Goal: Check status: Check status

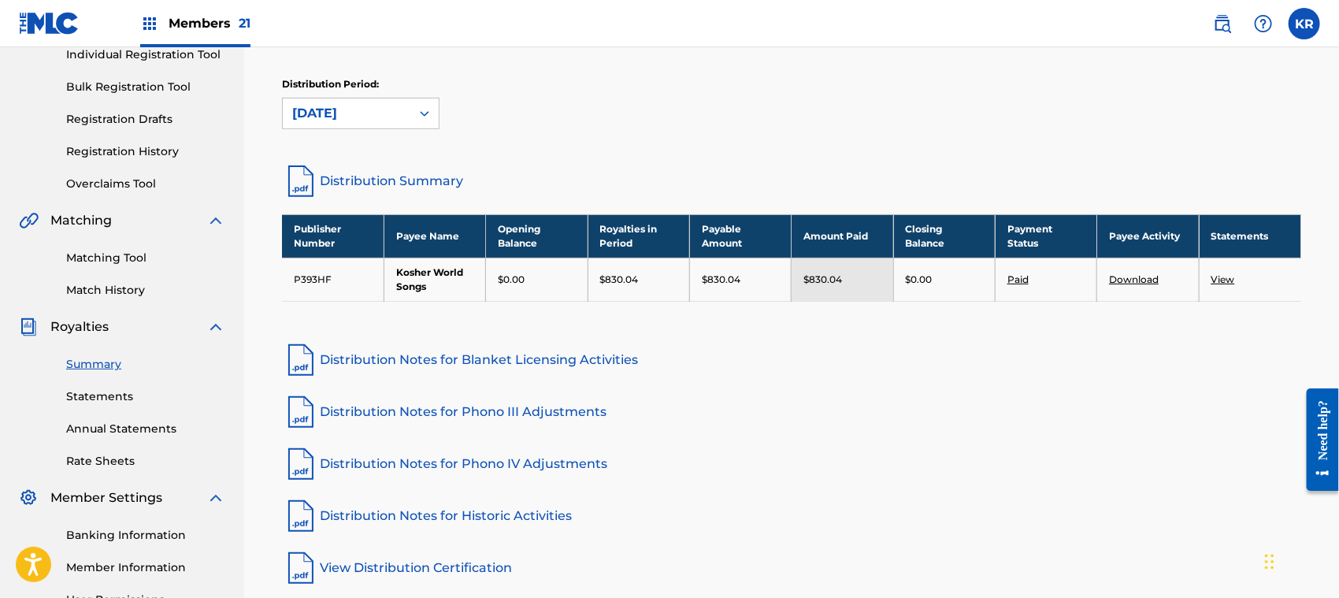
click at [198, 28] on span "Members 21" at bounding box center [210, 23] width 82 height 18
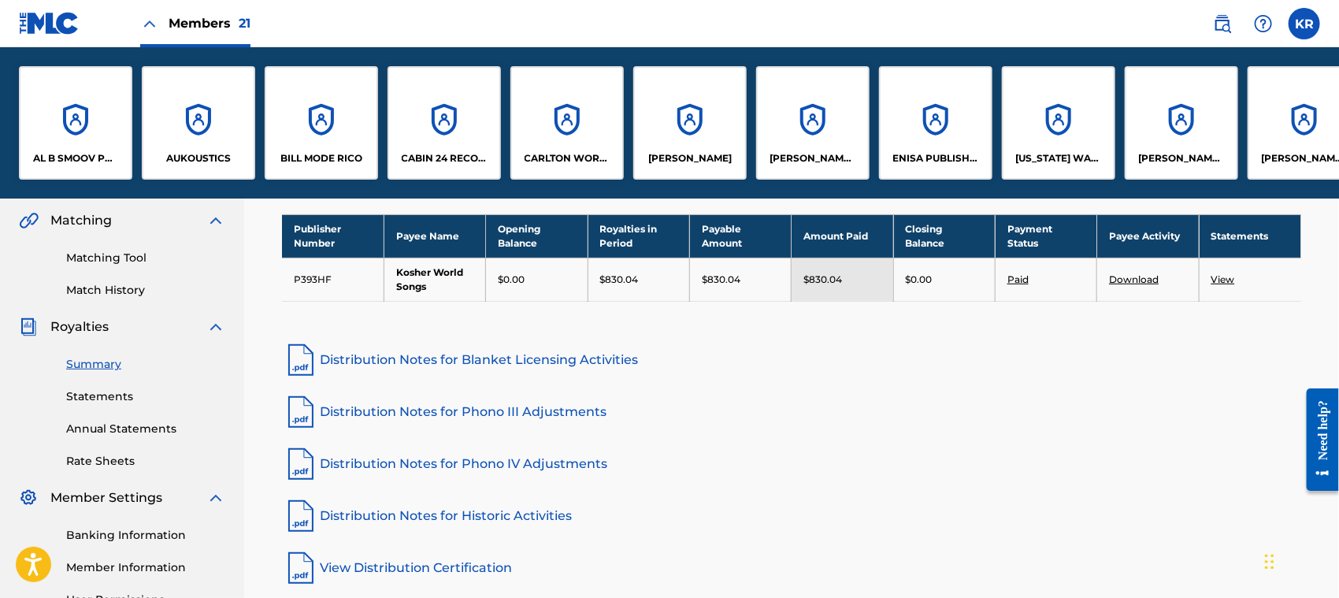
click at [1159, 123] on div "[PERSON_NAME] BLVD PUBLISHING" at bounding box center [1180, 122] width 113 height 113
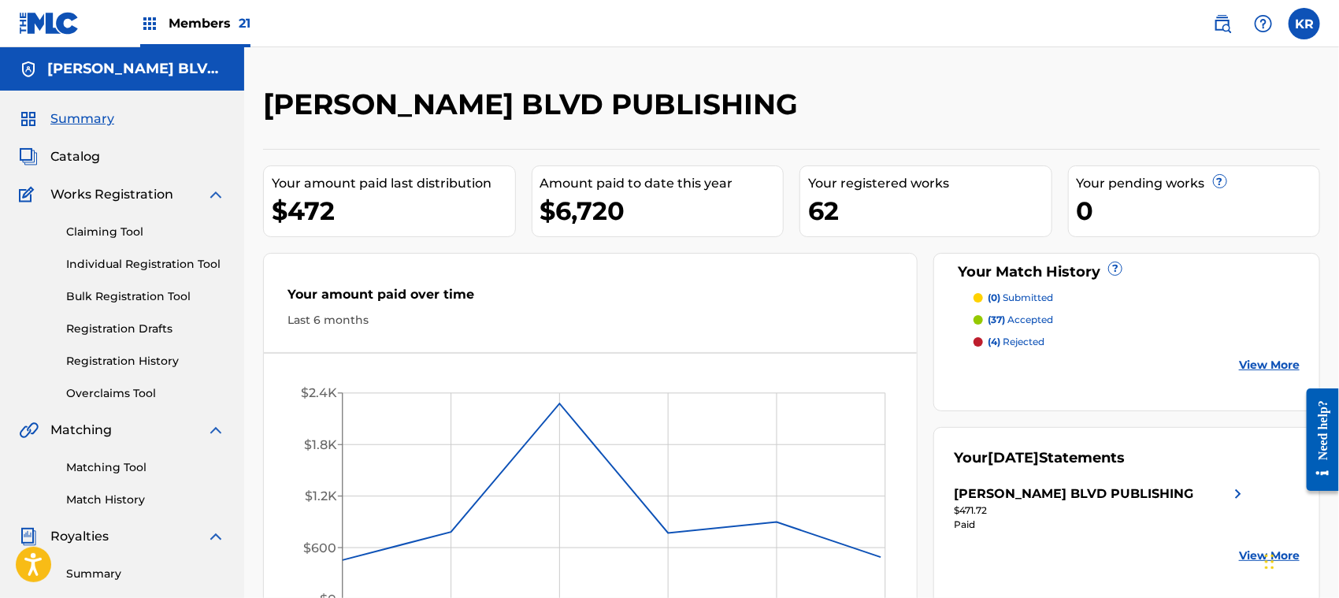
click at [99, 572] on link "Summary" at bounding box center [145, 573] width 159 height 17
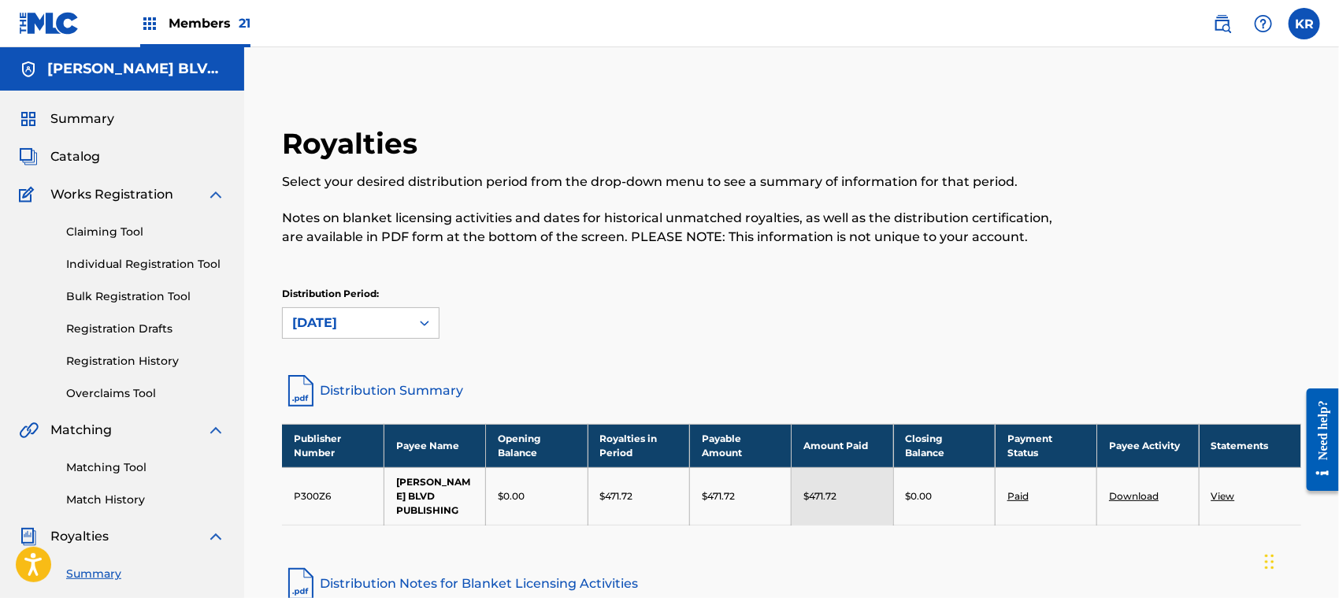
click at [624, 490] on p "$471.72" at bounding box center [616, 496] width 33 height 14
copy p "471.72"
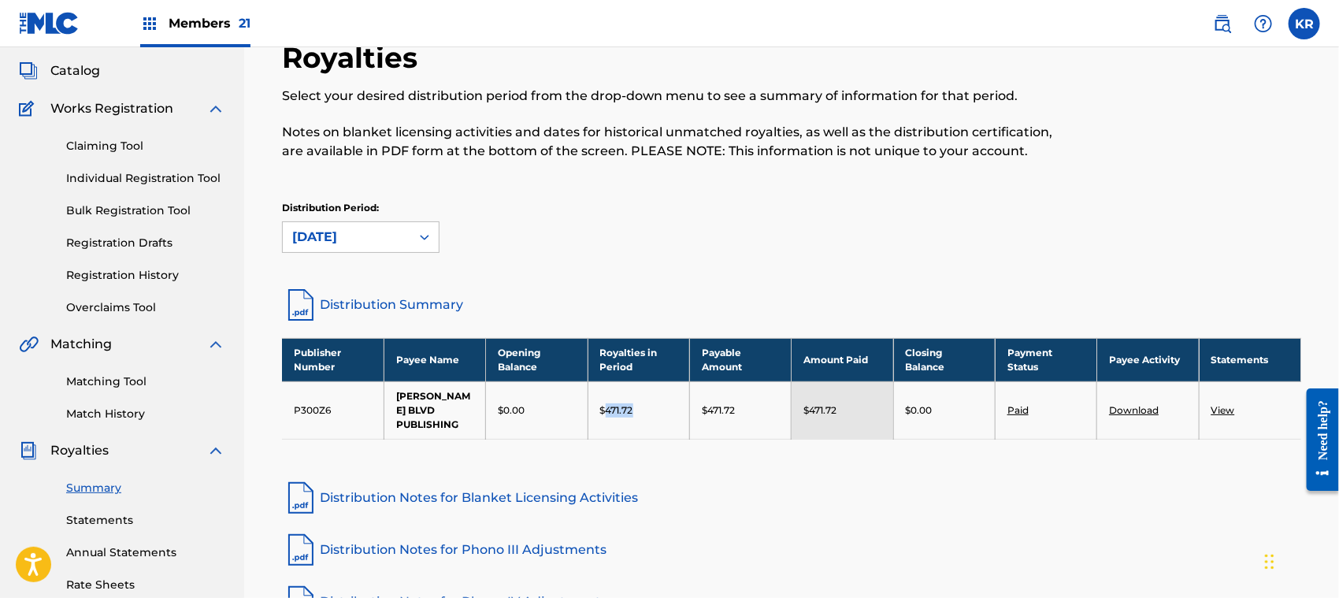
scroll to position [105, 0]
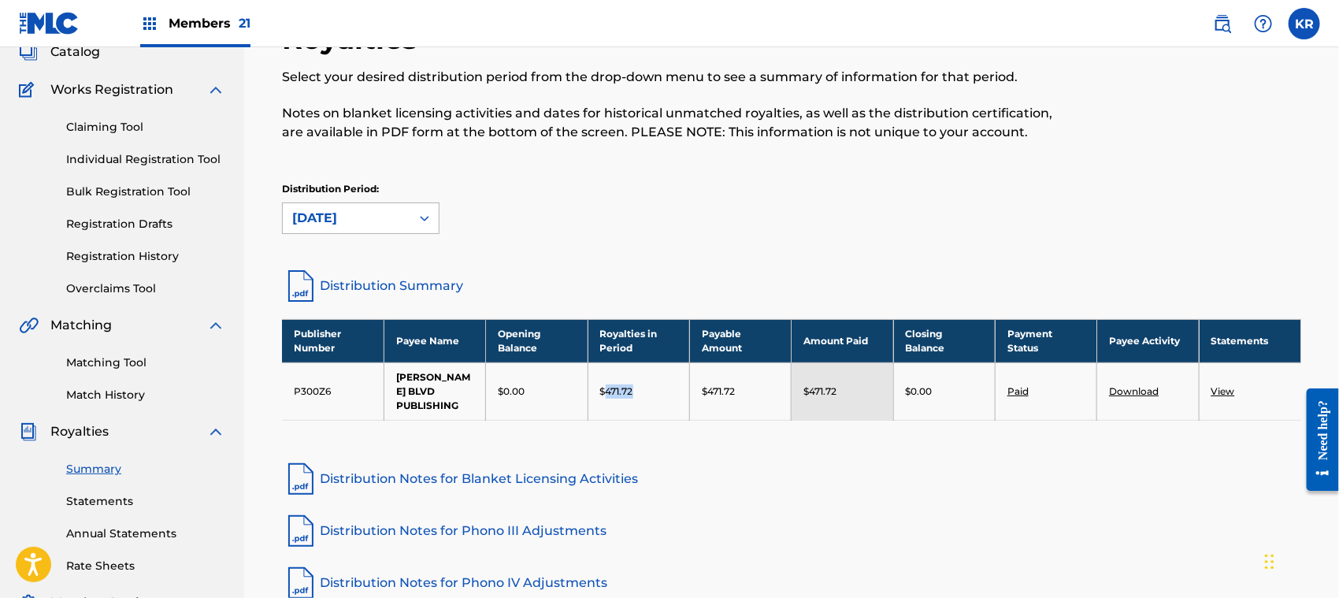
click at [371, 214] on div "[DATE]" at bounding box center [346, 218] width 109 height 19
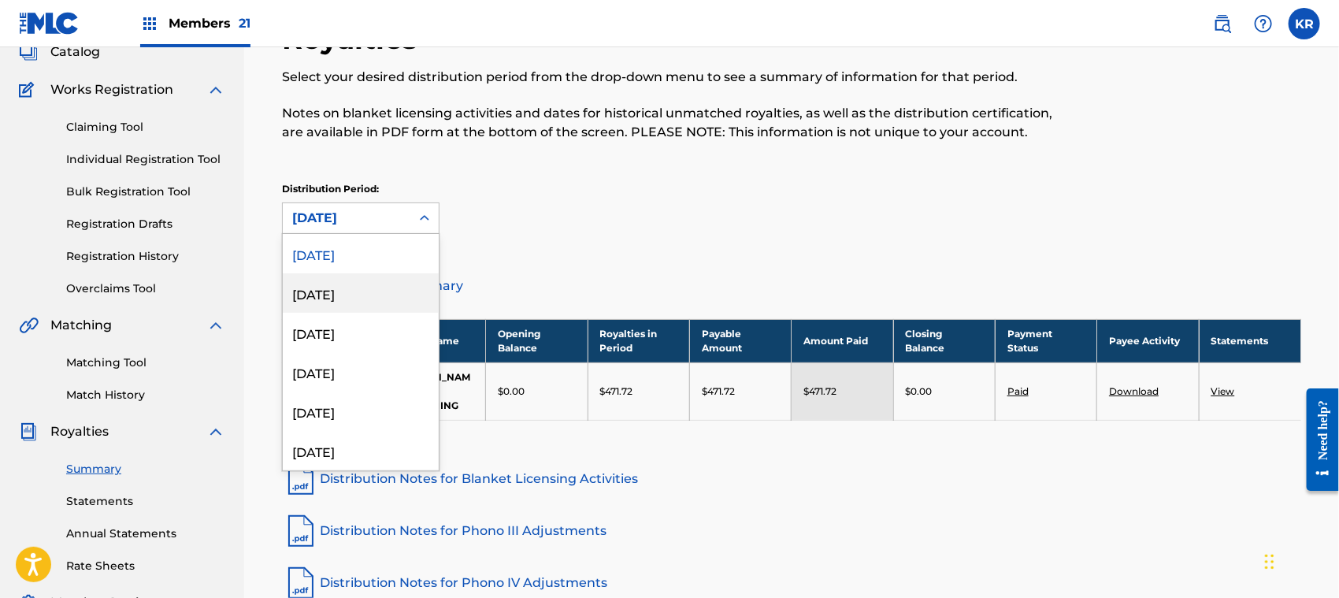
click at [349, 306] on div "[DATE]" at bounding box center [361, 292] width 156 height 39
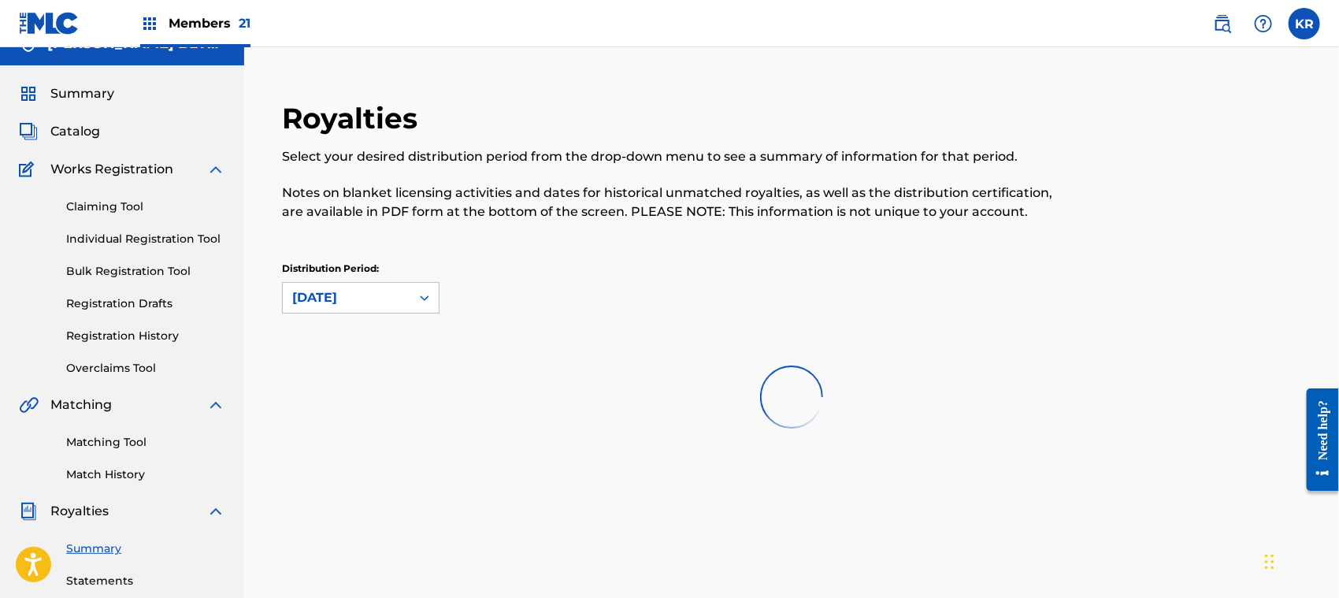
scroll to position [0, 0]
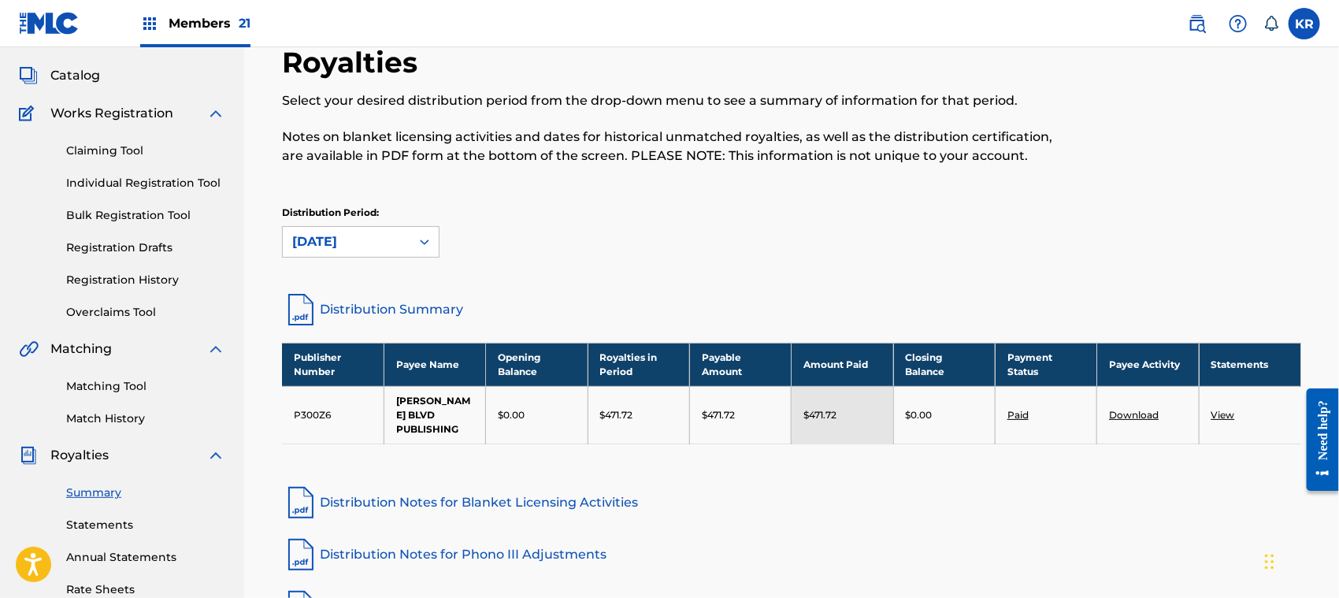
scroll to position [209, 0]
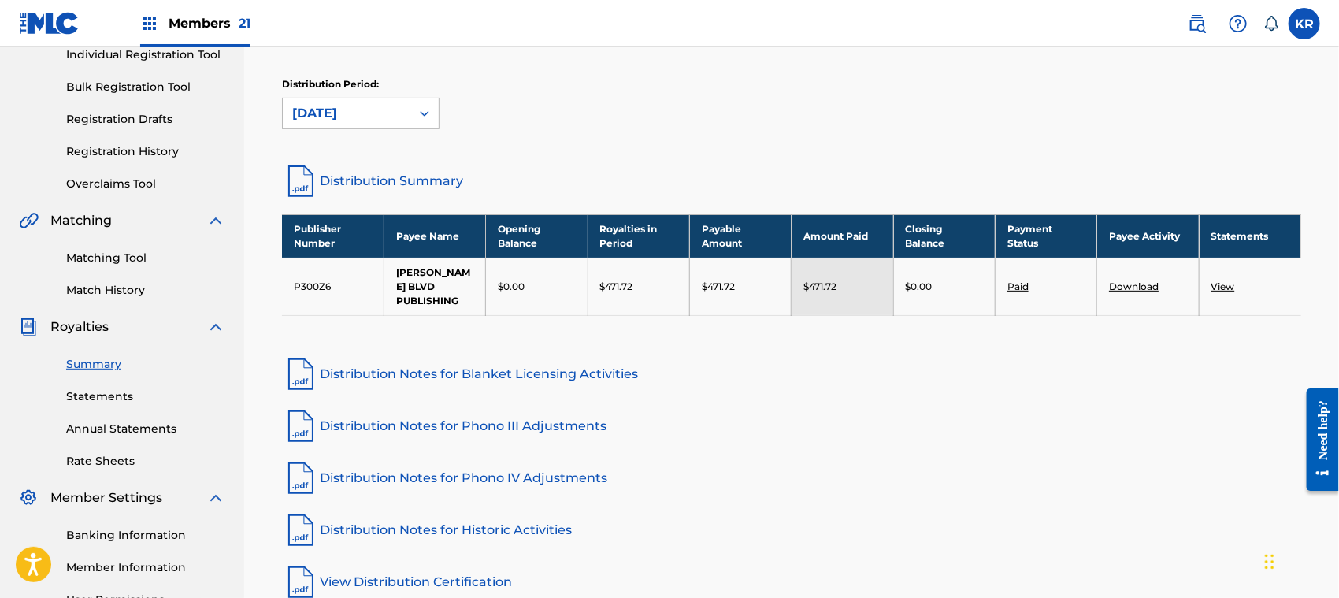
click at [387, 104] on div "[DATE]" at bounding box center [346, 113] width 109 height 19
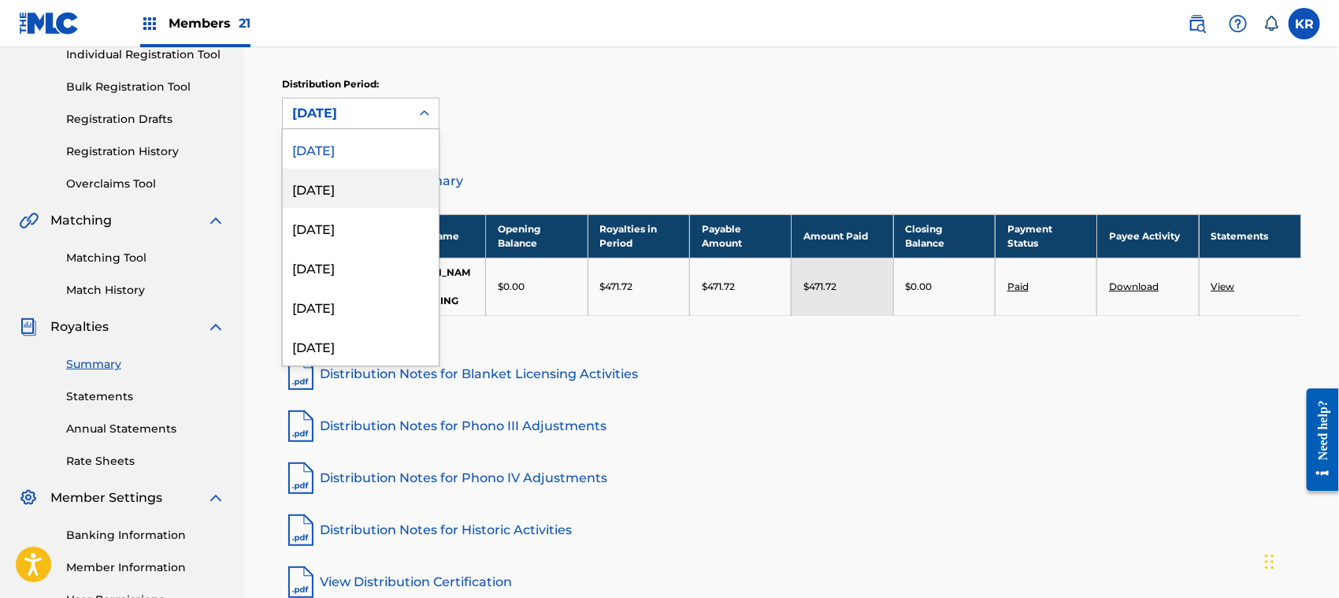
click at [379, 180] on div "[DATE]" at bounding box center [361, 188] width 156 height 39
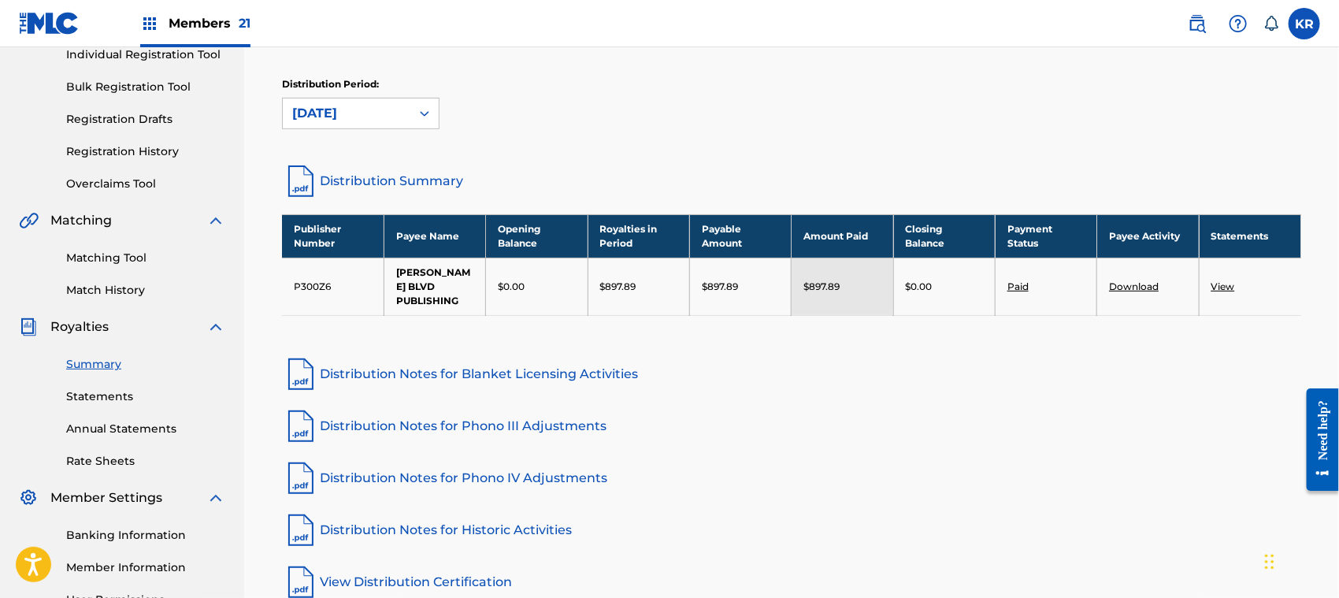
click at [703, 280] on p "$897.89" at bounding box center [720, 287] width 36 height 14
copy p "$897.89"
